Goal: Task Accomplishment & Management: Manage account settings

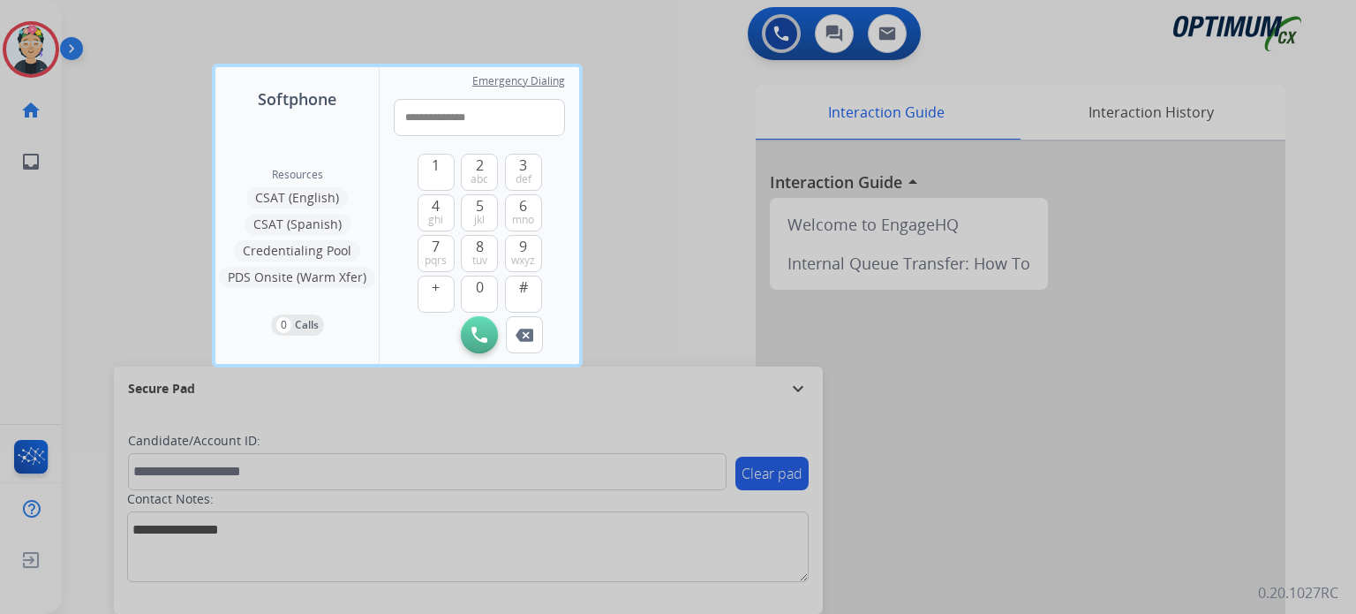
type input "**********"
click at [482, 335] on img at bounding box center [480, 335] width 16 height 16
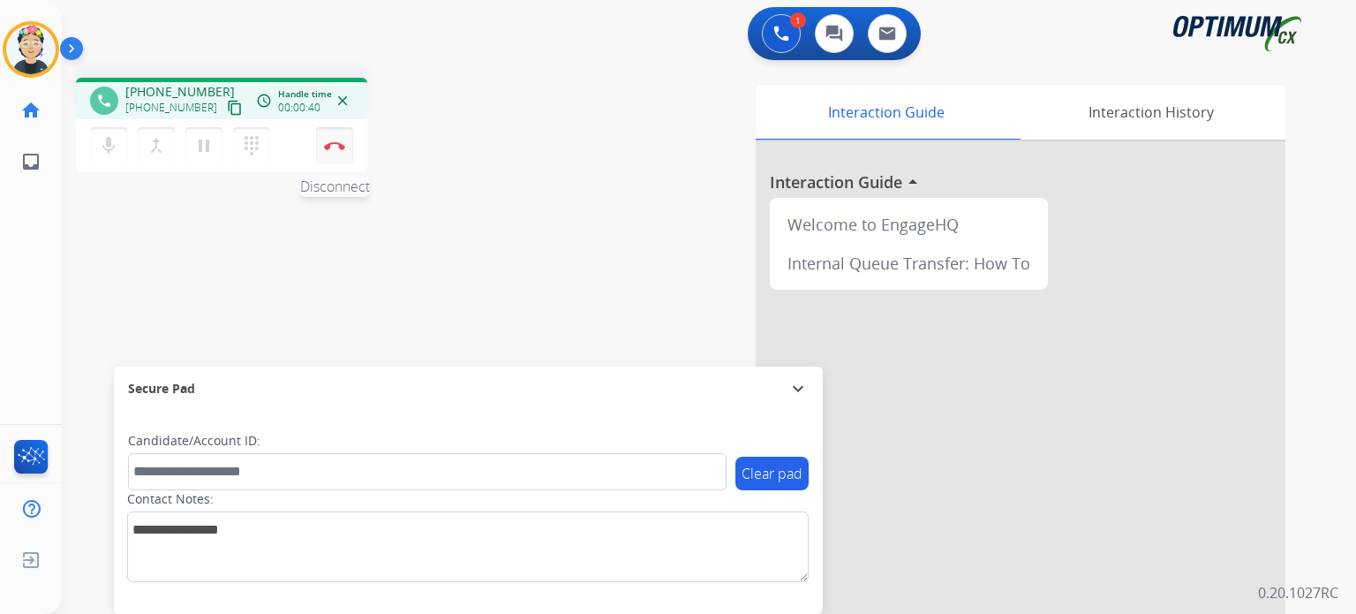
click at [336, 148] on img at bounding box center [334, 145] width 21 height 9
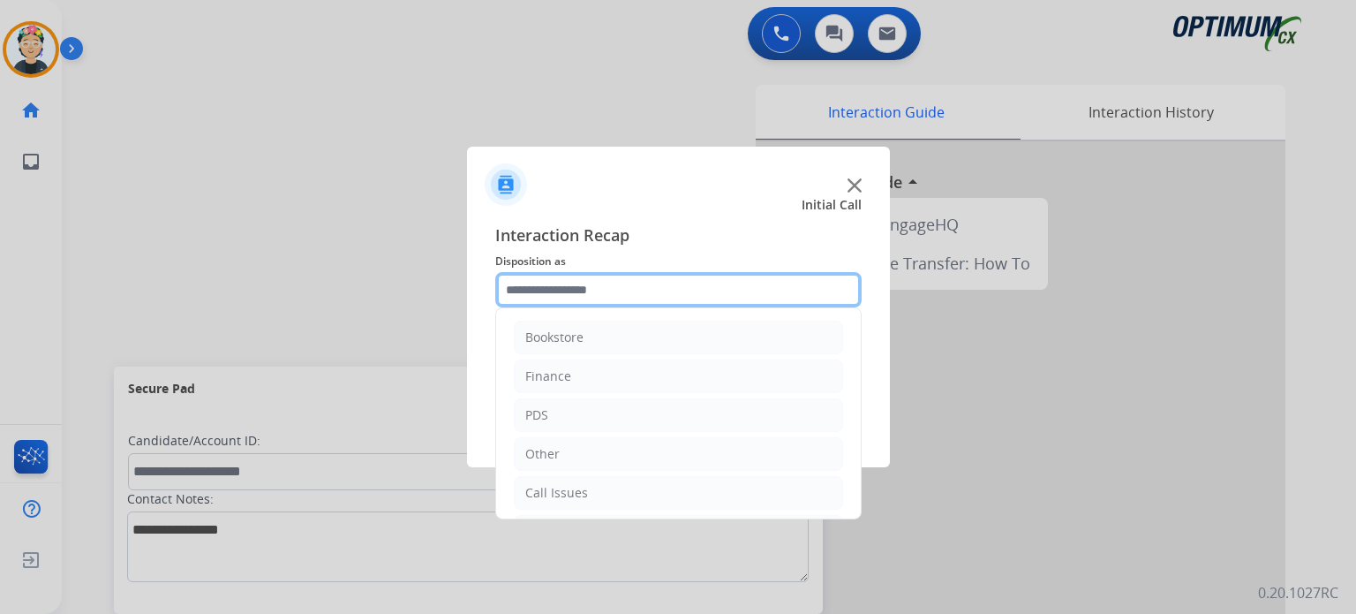
click at [599, 278] on input "text" at bounding box center [678, 289] width 366 height 35
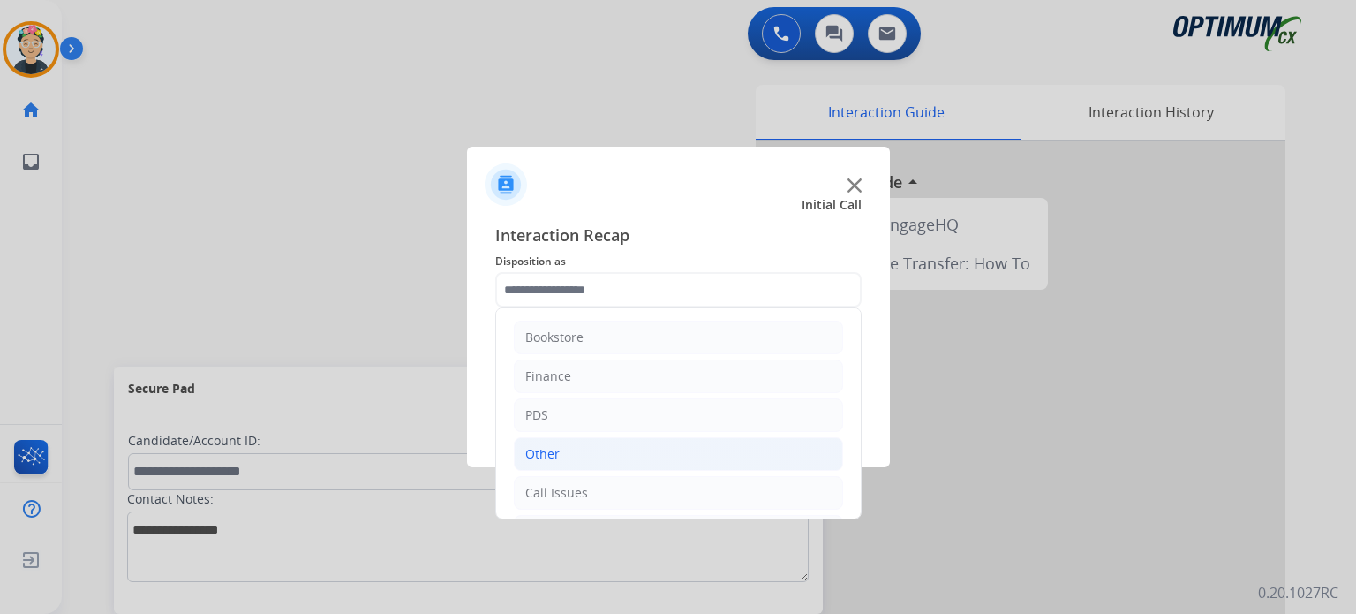
click at [559, 464] on li "Other" at bounding box center [678, 454] width 329 height 34
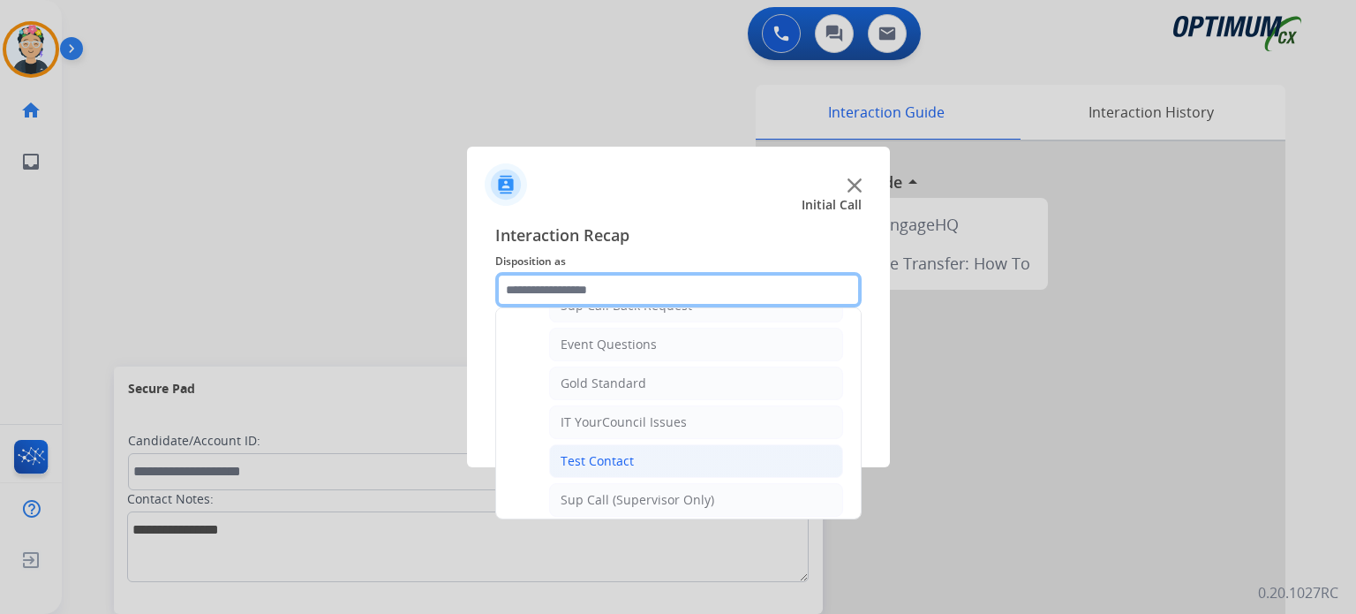
scroll to position [425, 0]
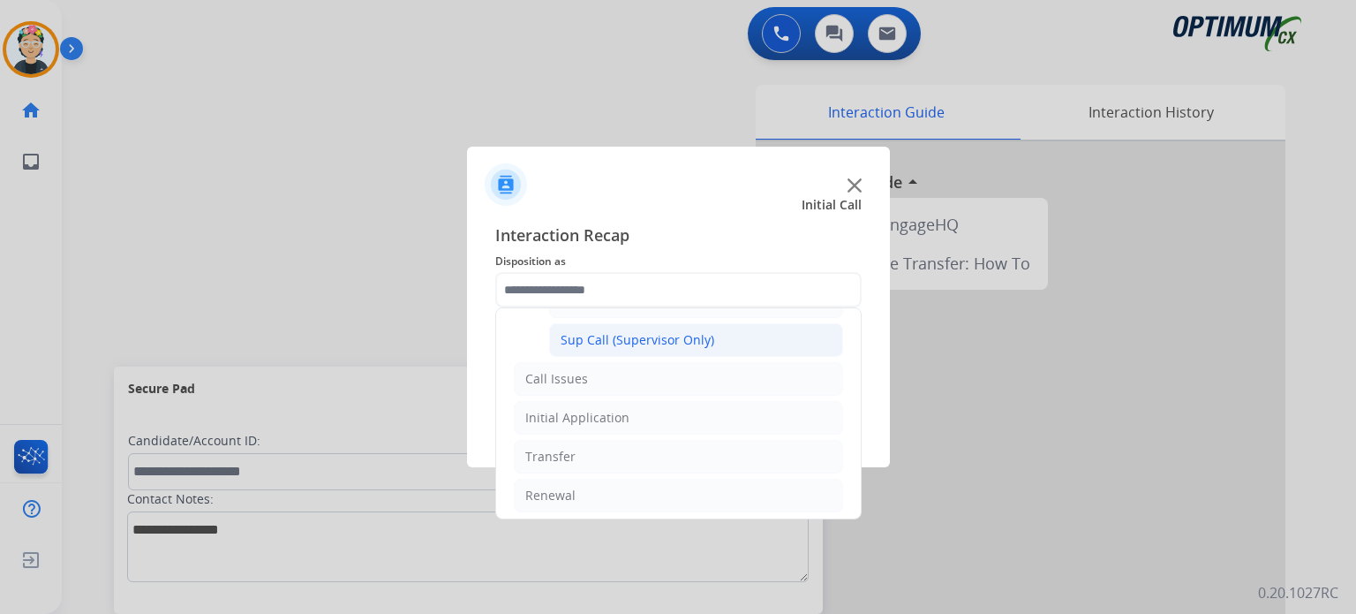
click at [637, 341] on div "Sup Call (Supervisor Only)" at bounding box center [638, 340] width 154 height 18
type input "**********"
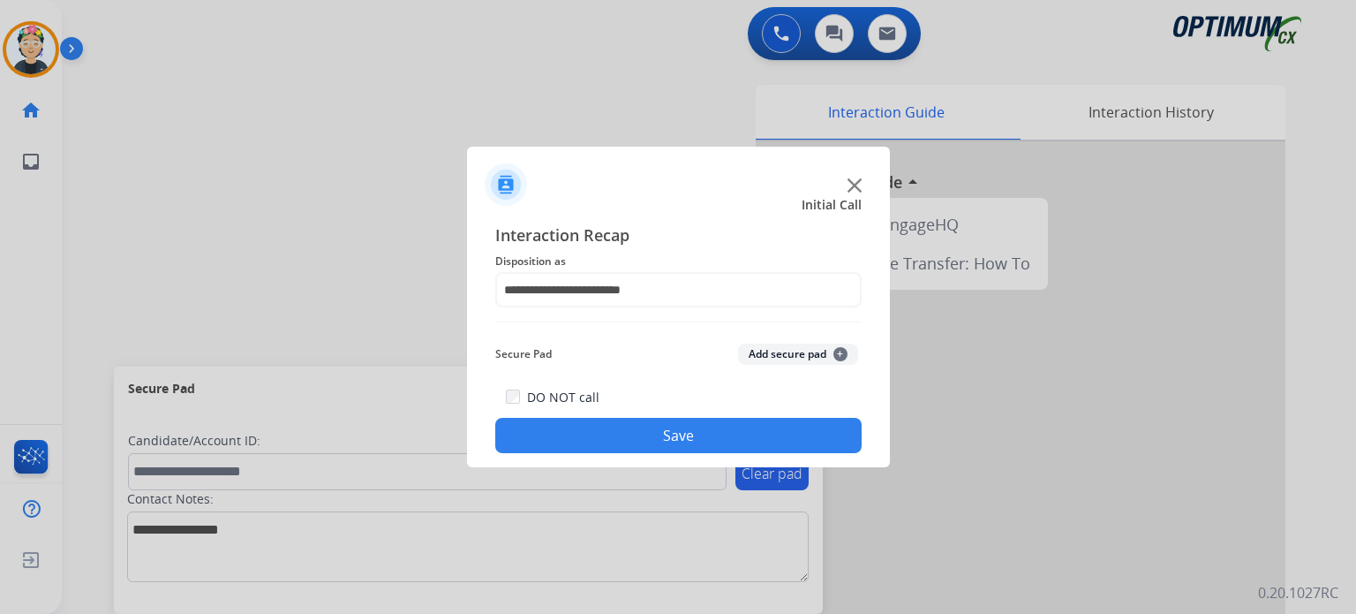
click at [638, 439] on button "Save" at bounding box center [678, 435] width 366 height 35
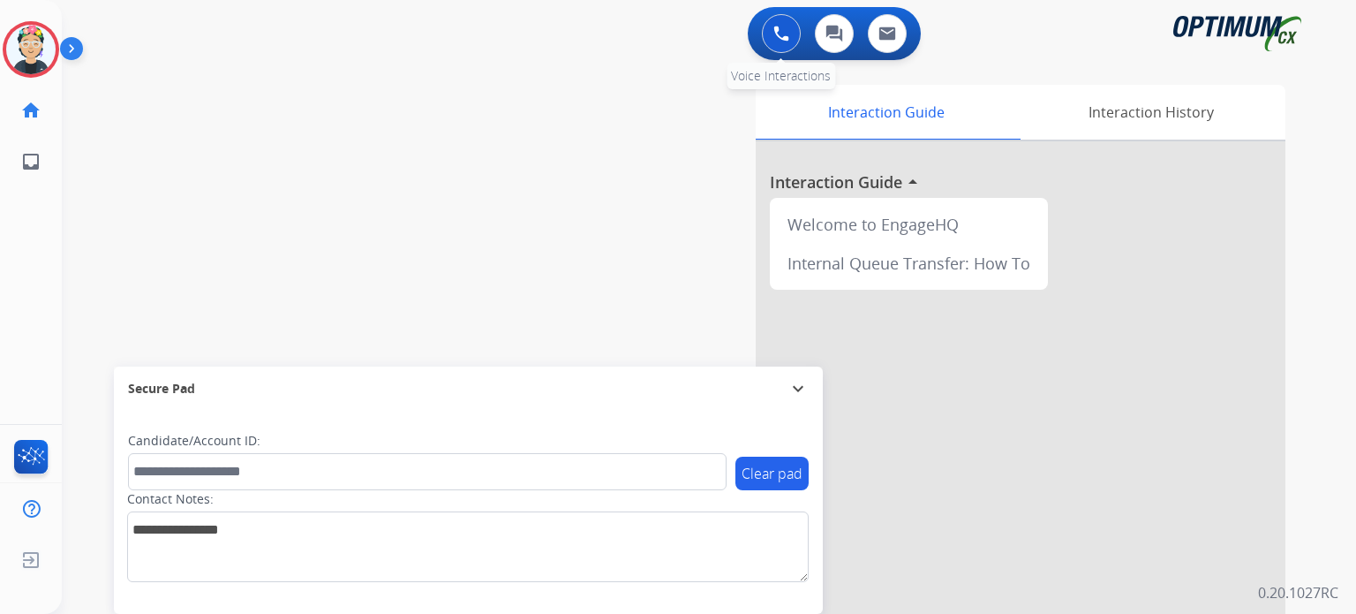
click at [783, 52] on button at bounding box center [781, 33] width 39 height 39
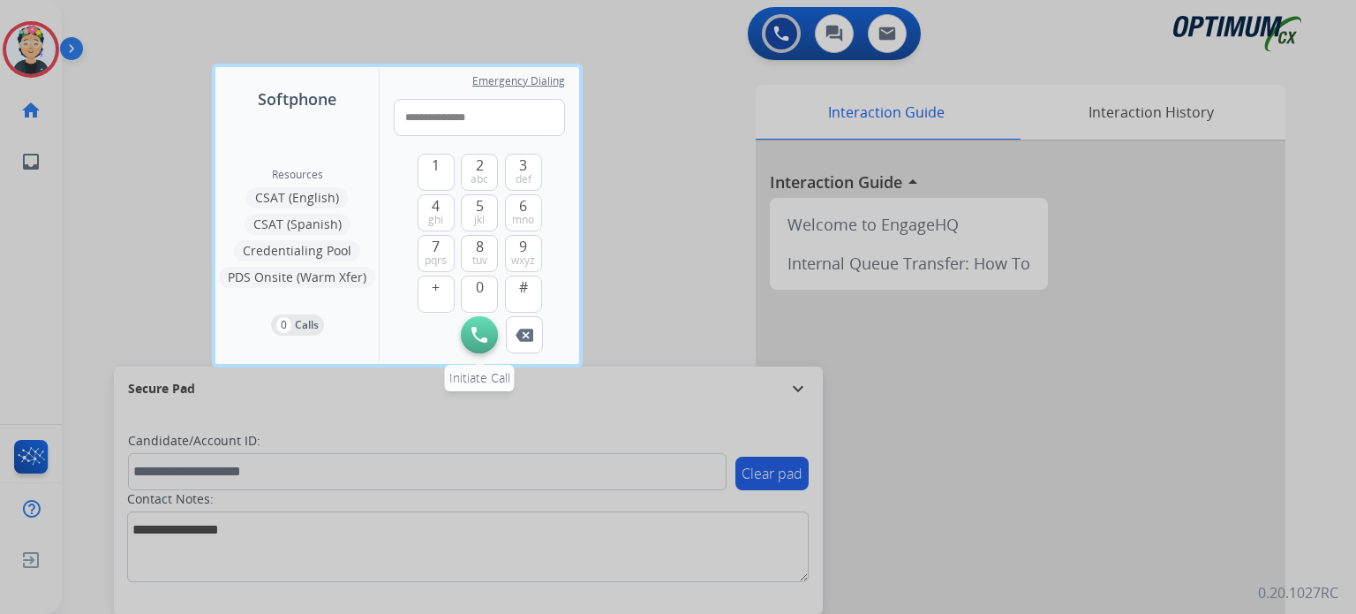
type input "**********"
click at [484, 342] on img at bounding box center [480, 335] width 16 height 16
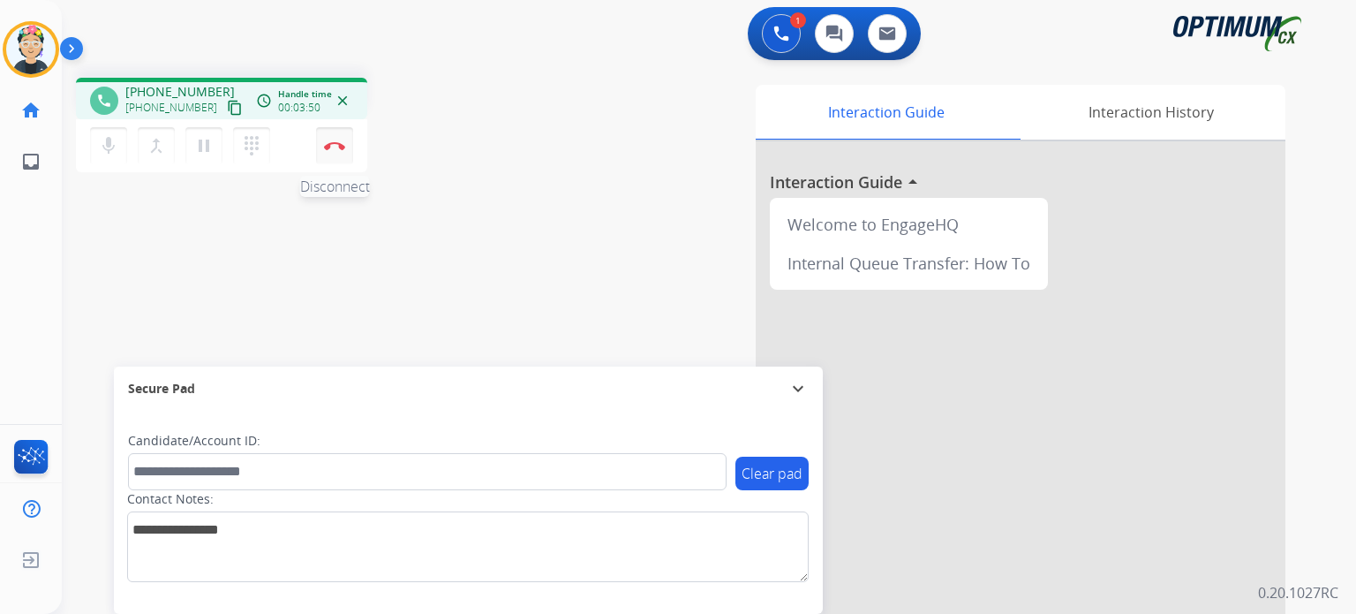
click at [336, 147] on img at bounding box center [334, 145] width 21 height 9
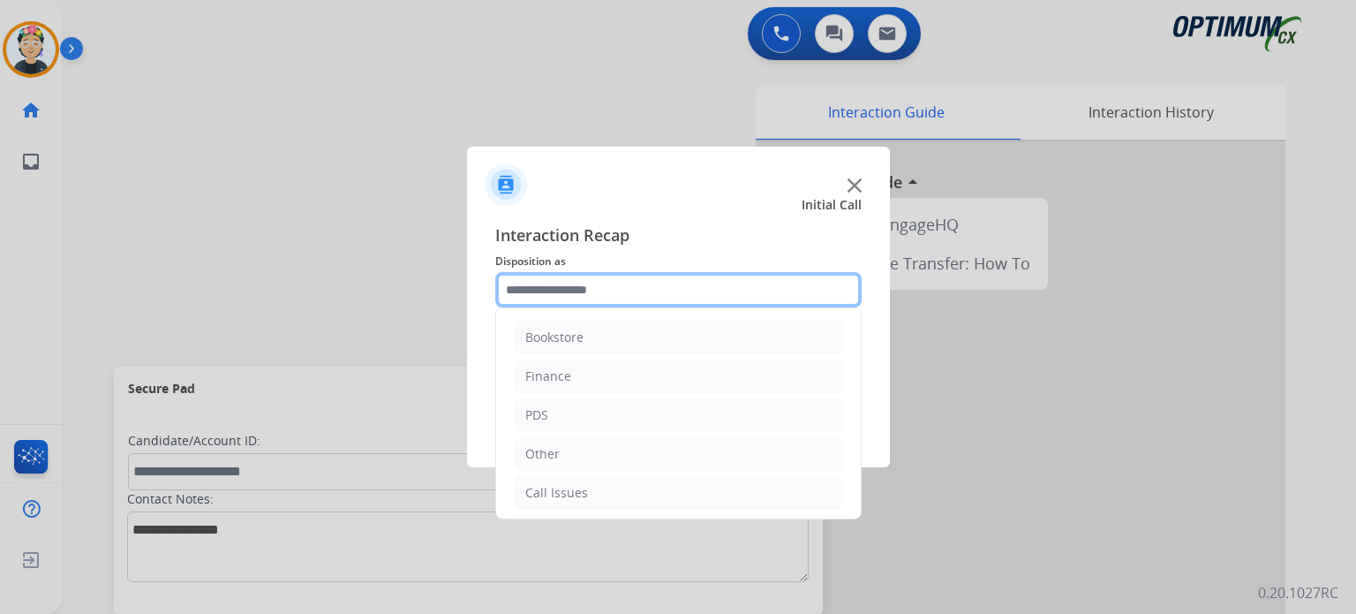
click at [615, 292] on input "text" at bounding box center [678, 289] width 366 height 35
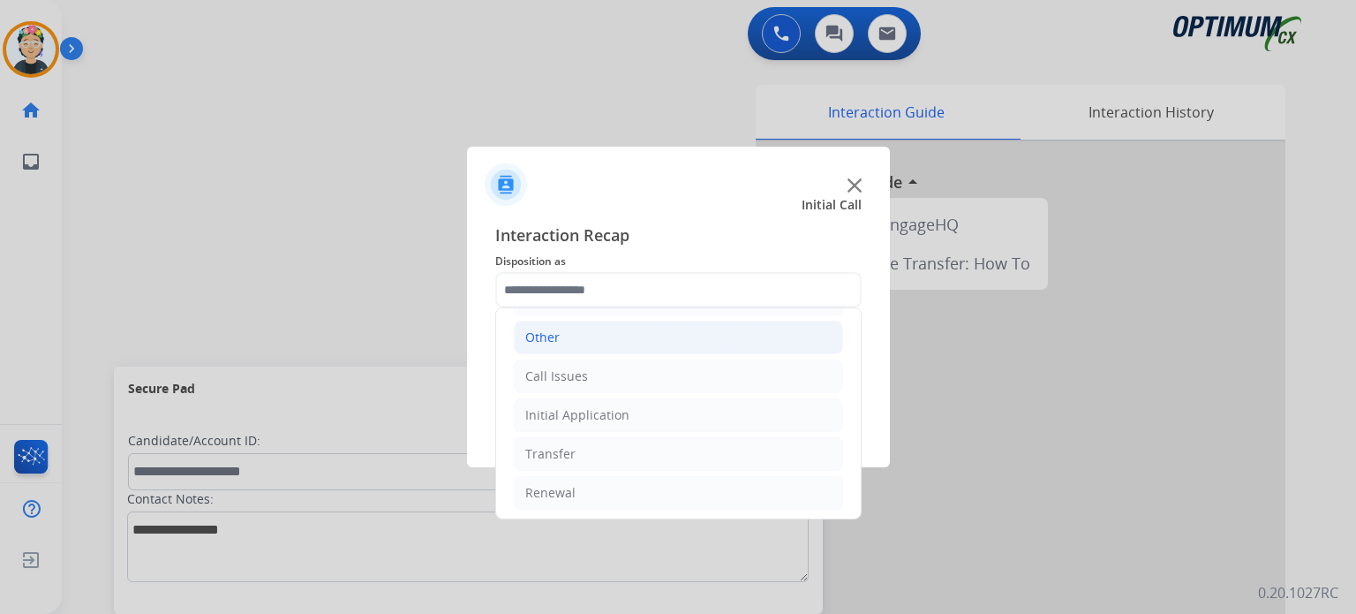
click at [583, 324] on li "Other" at bounding box center [678, 338] width 329 height 34
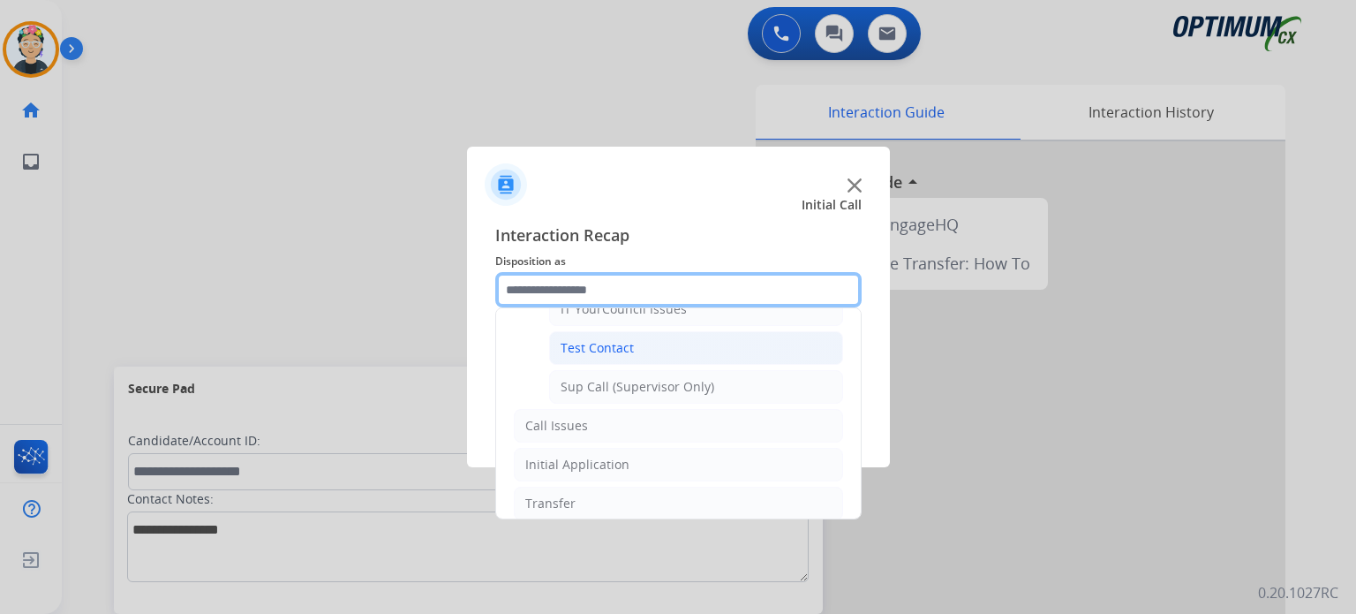
scroll to position [336, 0]
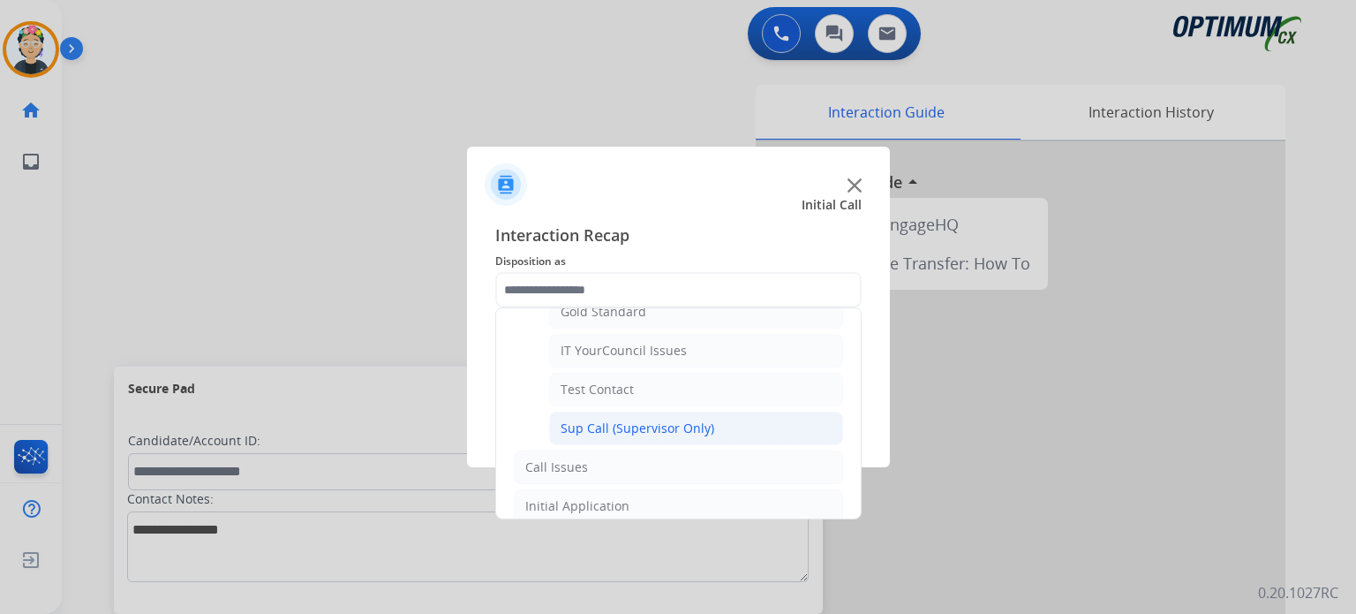
click at [647, 419] on div "Sup Call (Supervisor Only)" at bounding box center [638, 428] width 154 height 18
type input "**********"
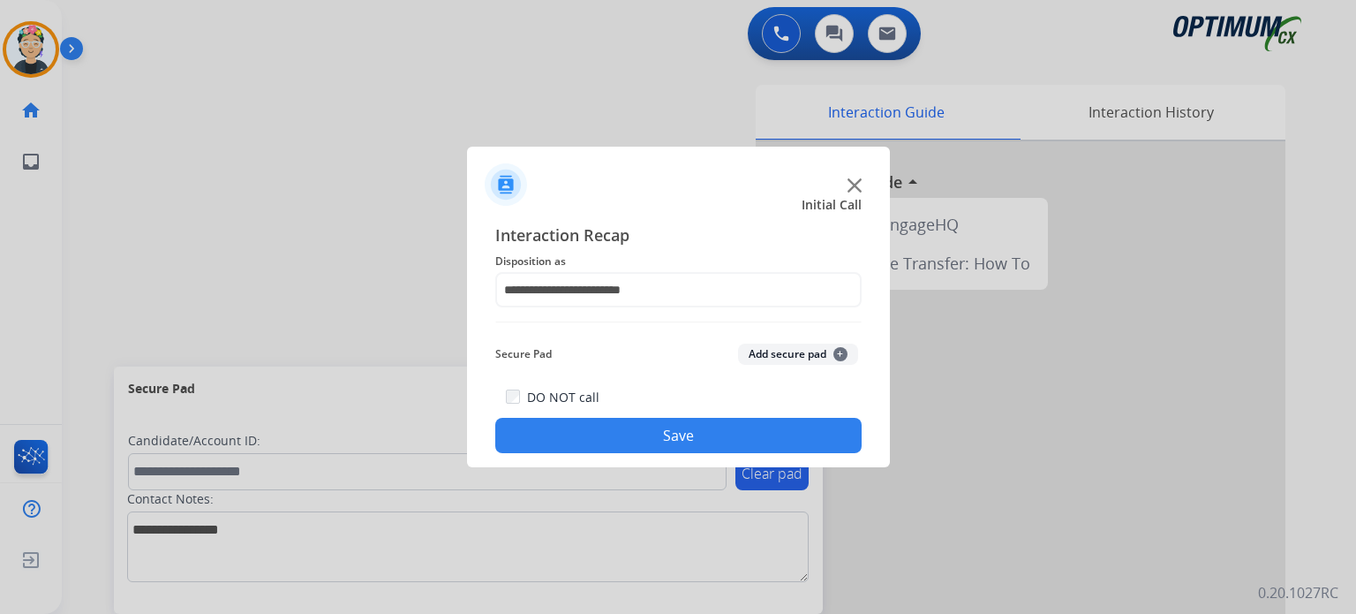
click at [653, 437] on button "Save" at bounding box center [678, 435] width 366 height 35
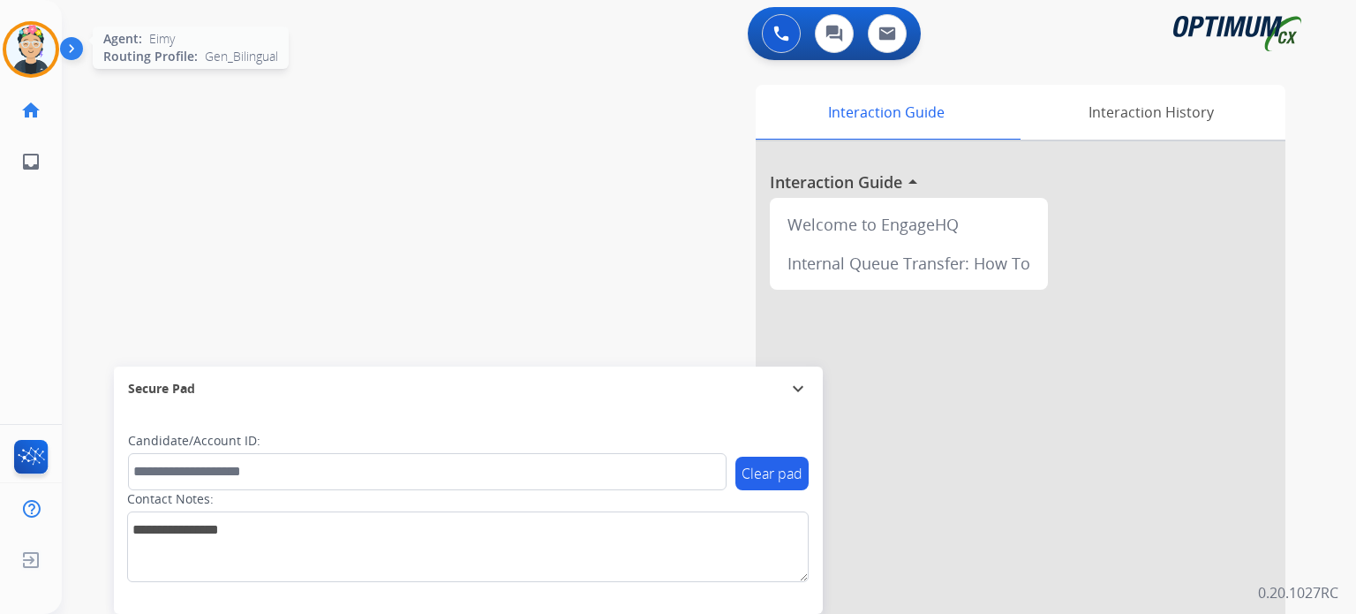
click at [41, 56] on img at bounding box center [30, 49] width 49 height 49
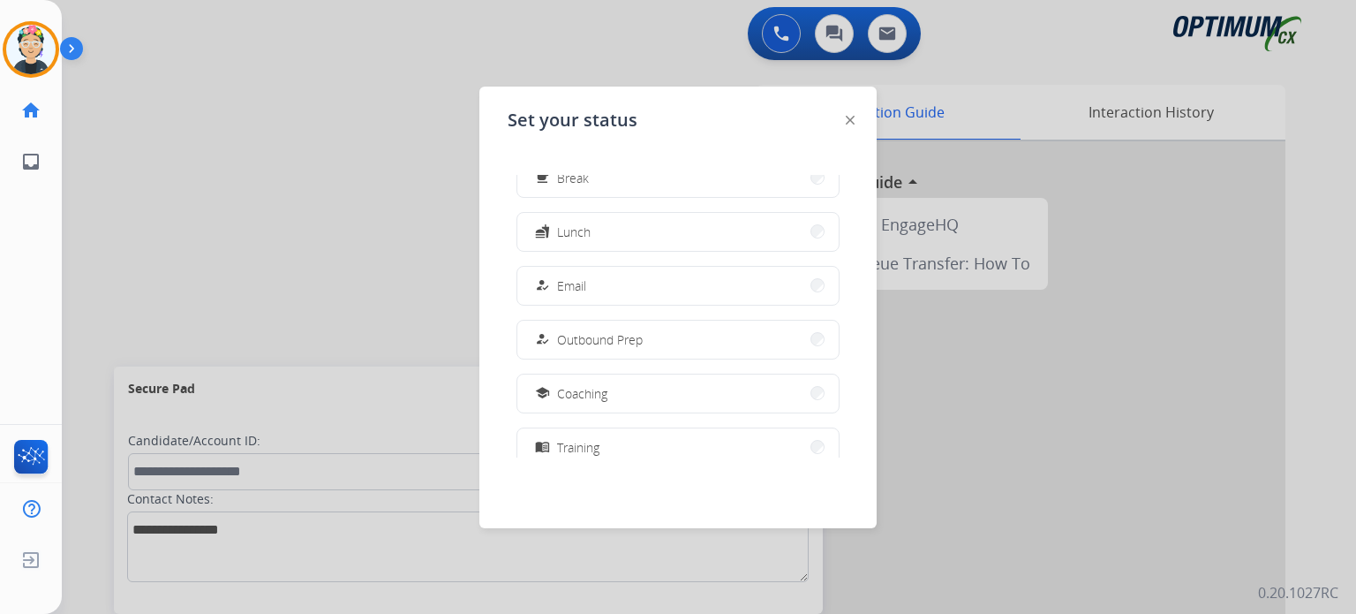
scroll to position [440, 0]
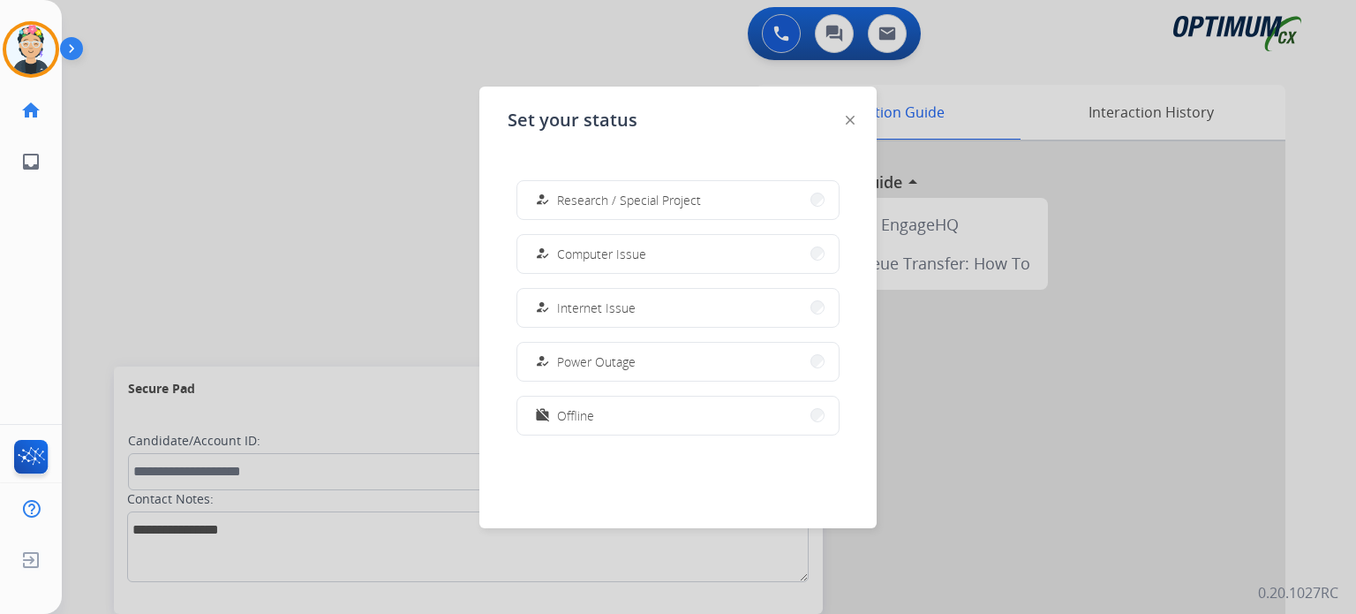
click at [610, 205] on span "Research / Special Project" at bounding box center [629, 200] width 144 height 19
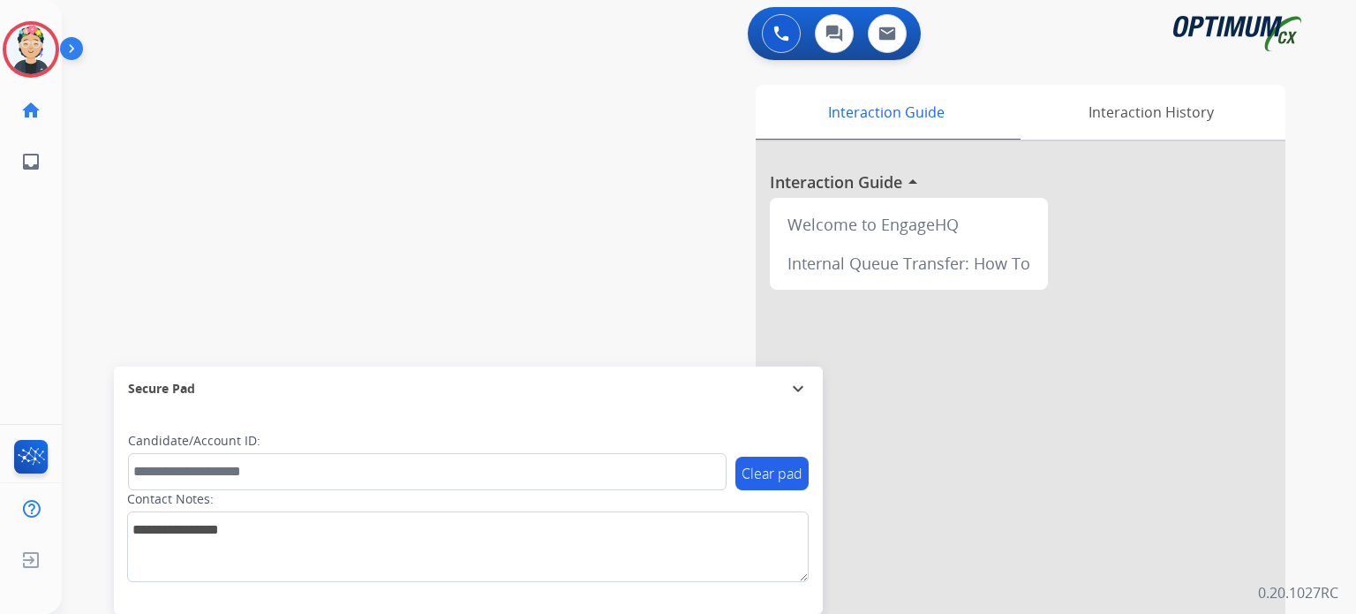
click at [556, 243] on div "Interaction Guide Interaction History Interaction Guide arrow_drop_up Welcome t…" at bounding box center [914, 442] width 743 height 715
click at [43, 53] on img at bounding box center [30, 49] width 49 height 49
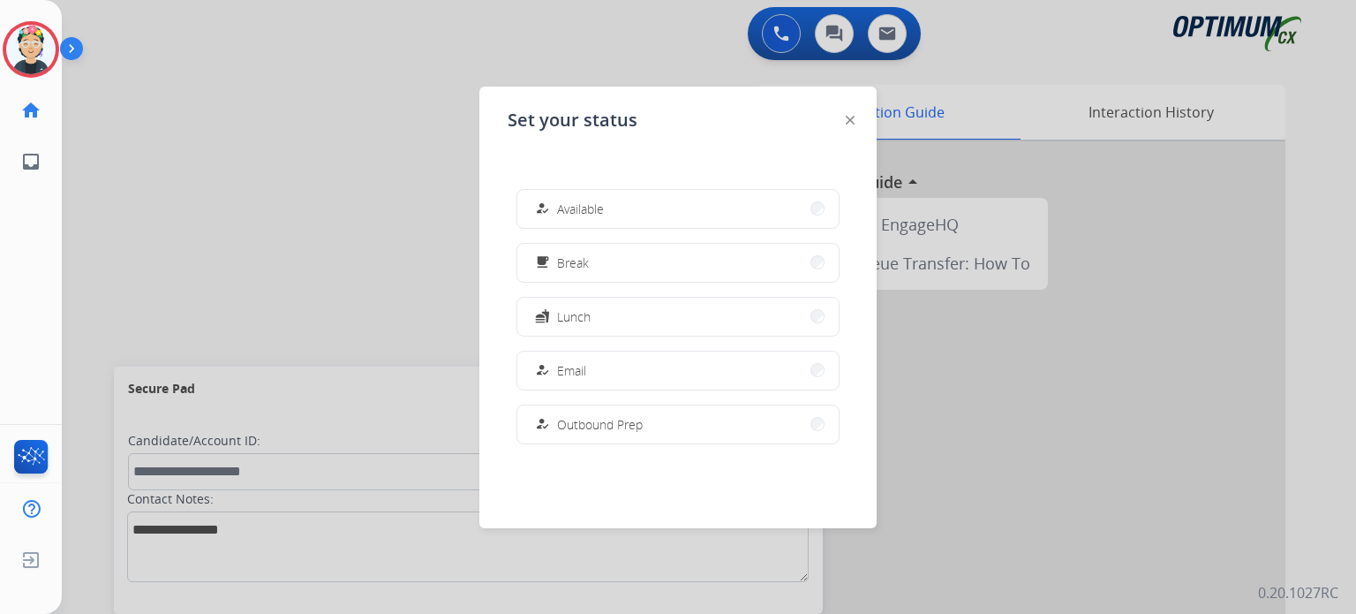
click at [834, 441] on div "how_to_reg Available free_breakfast Break fastfood Lunch how_to_reg Email how_t…" at bounding box center [678, 316] width 341 height 283
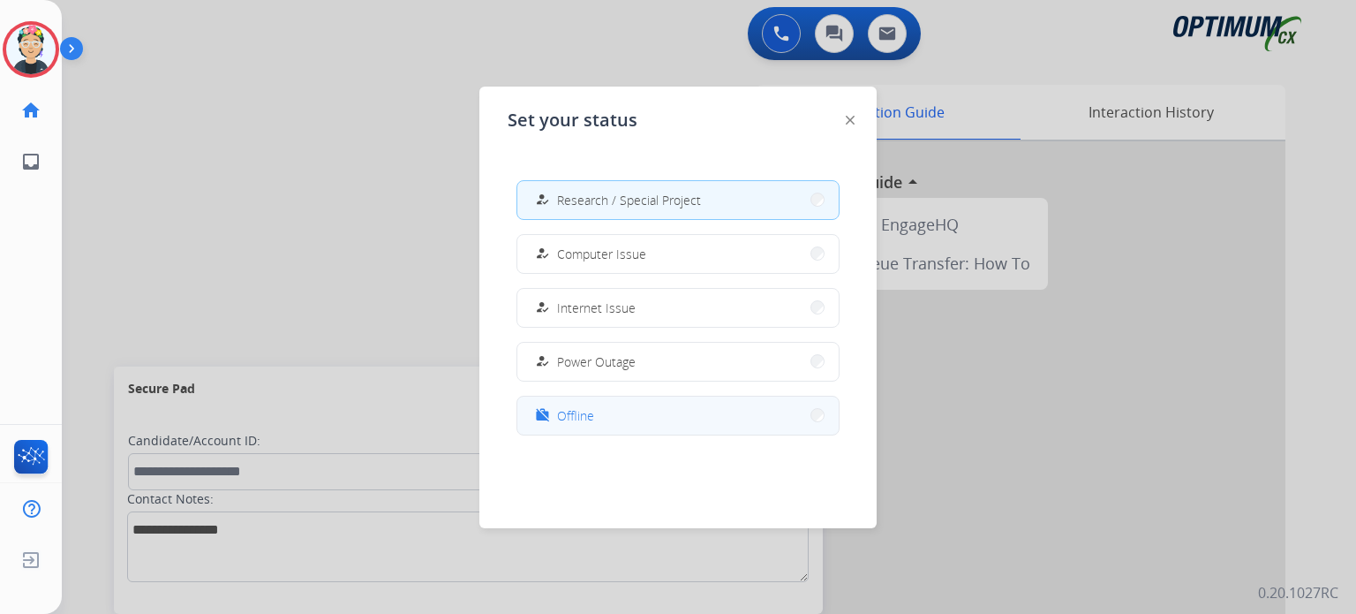
click at [775, 406] on button "work_off Offline" at bounding box center [677, 415] width 321 height 38
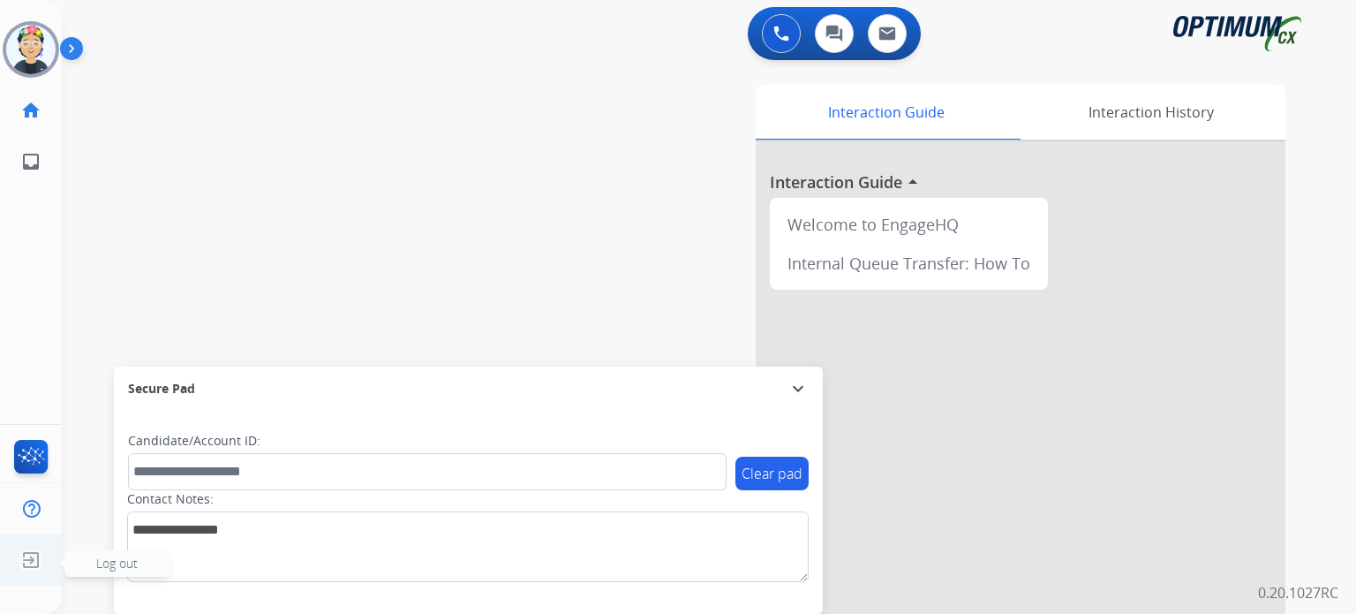
click at [39, 562] on img at bounding box center [31, 560] width 32 height 34
click at [102, 562] on span "Log out" at bounding box center [117, 563] width 42 height 17
